Goal: Information Seeking & Learning: Learn about a topic

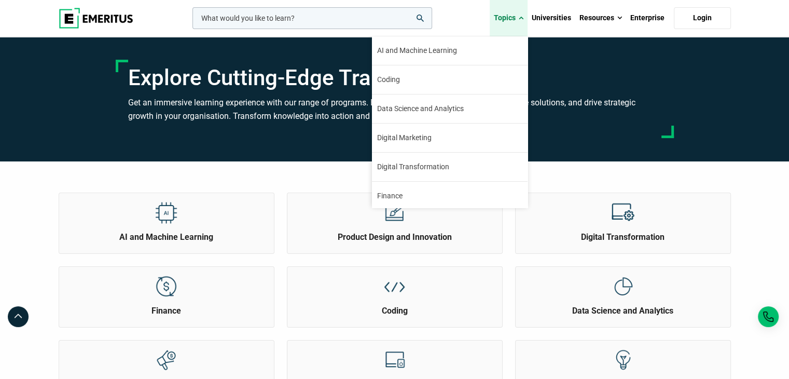
click at [503, 17] on link "Topics" at bounding box center [508, 18] width 38 height 36
click at [508, 17] on link "Topics" at bounding box center [508, 18] width 38 height 36
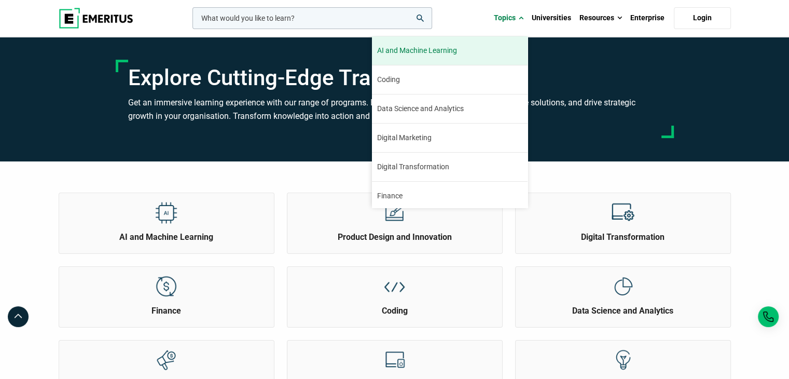
click at [417, 52] on span "AI and Machine Learning" at bounding box center [417, 50] width 80 height 11
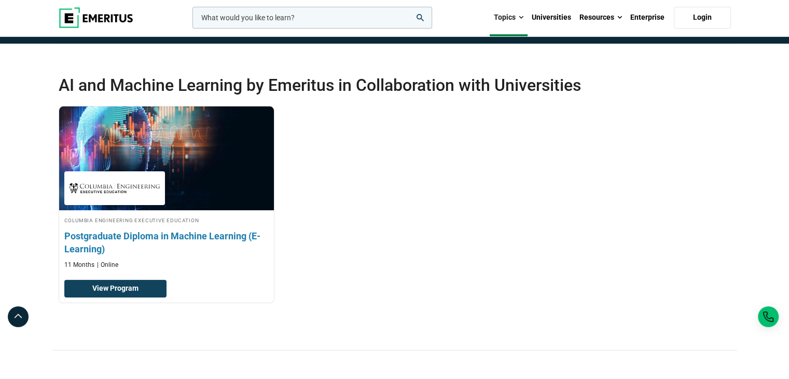
scroll to position [156, 0]
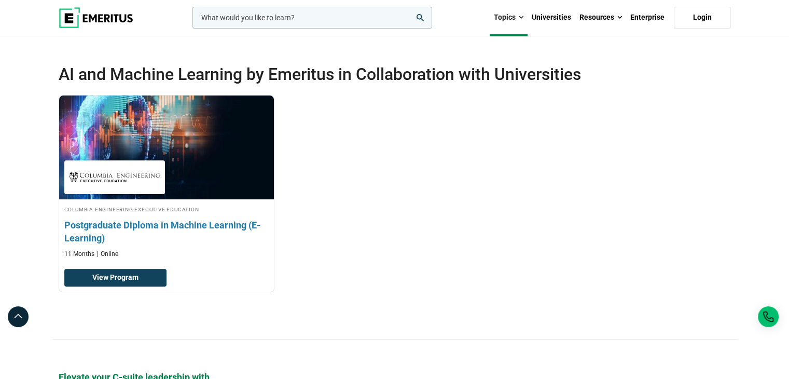
click at [224, 221] on h3 "Postgraduate Diploma in Machine Learning (E-Learning)" at bounding box center [166, 231] width 204 height 26
